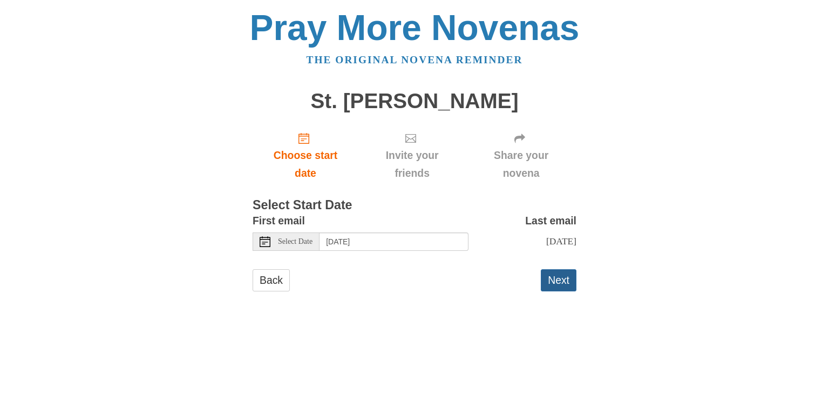
click at [555, 284] on button "Next" at bounding box center [559, 280] width 36 height 22
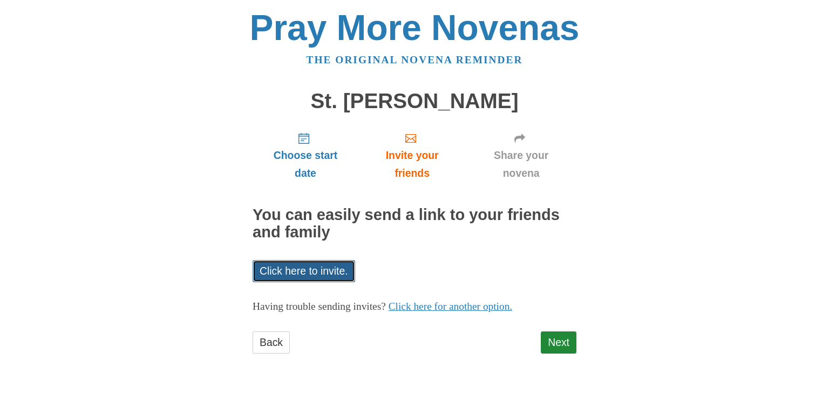
click at [298, 266] on link "Click here to invite." at bounding box center [304, 271] width 103 height 22
click at [401, 276] on div "Choose start date Invite your friends Share your novena You can easily send a l…" at bounding box center [415, 243] width 324 height 240
click at [467, 302] on link "Click here for another option." at bounding box center [451, 305] width 124 height 11
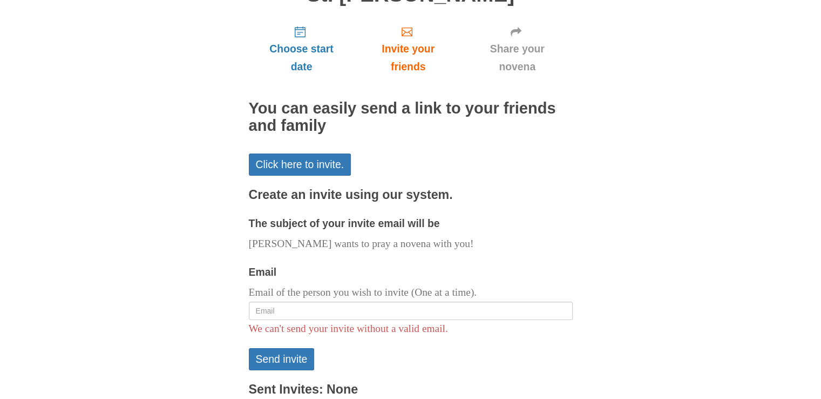
scroll to position [108, 0]
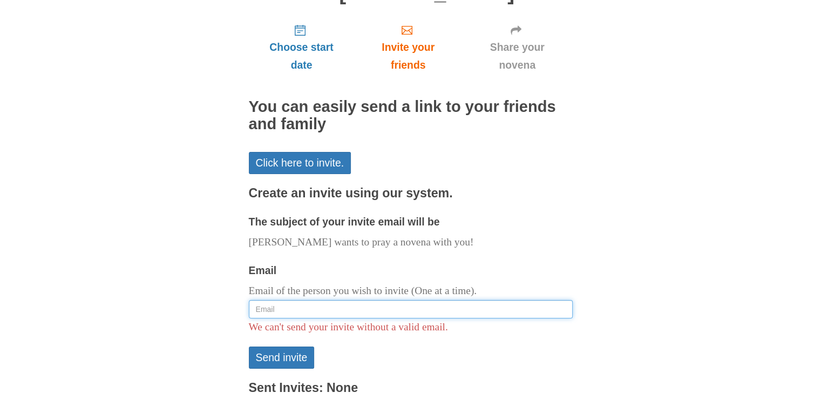
click at [340, 312] on input "Email" at bounding box center [411, 309] width 324 height 18
type input "h"
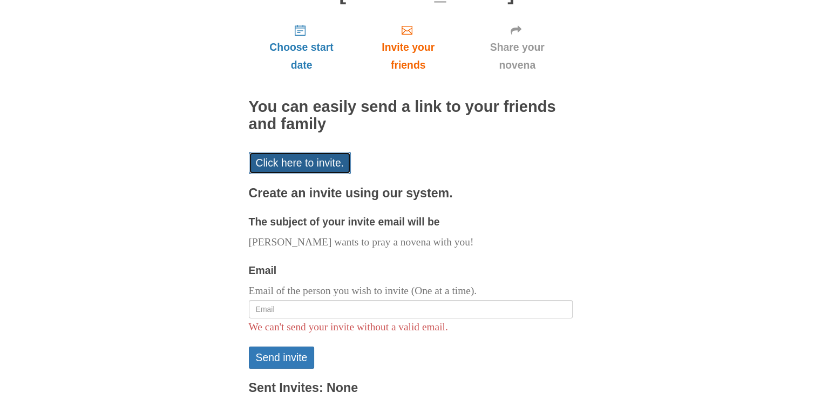
click at [323, 158] on link "Click here to invite." at bounding box center [300, 163] width 103 height 22
